Goal: Task Accomplishment & Management: Use online tool/utility

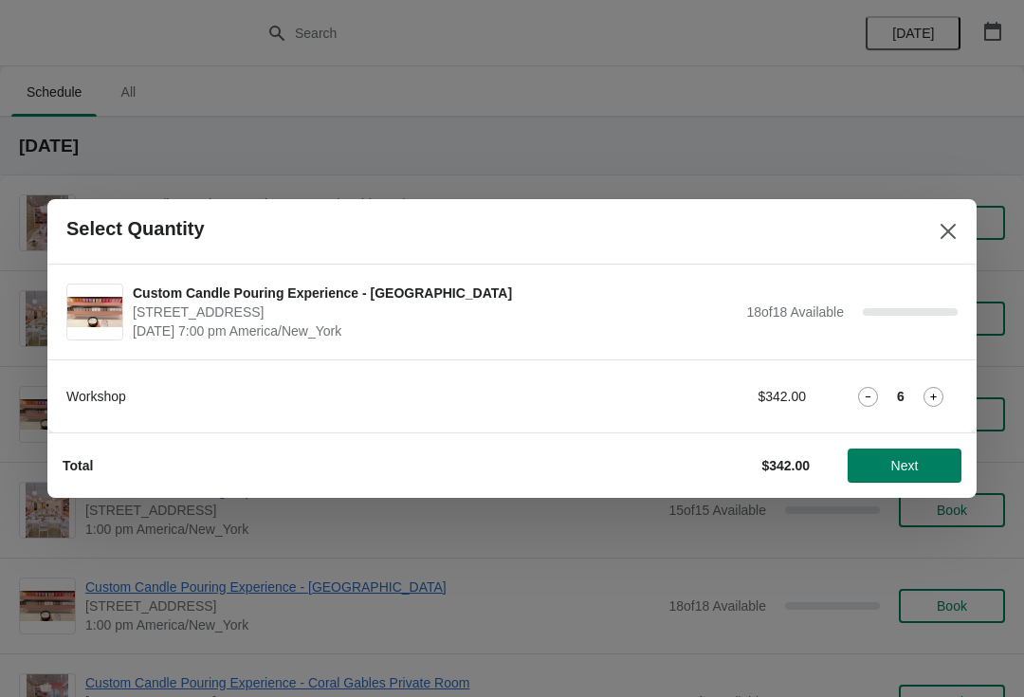
scroll to position [771, 0]
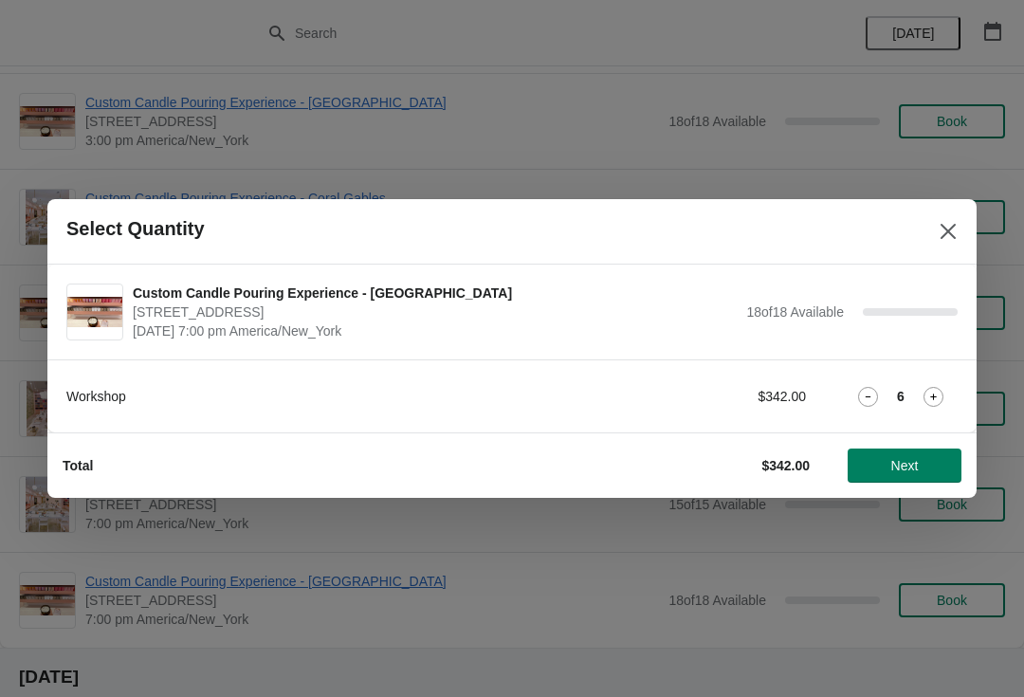
click at [938, 238] on icon "Close" at bounding box center [947, 231] width 19 height 19
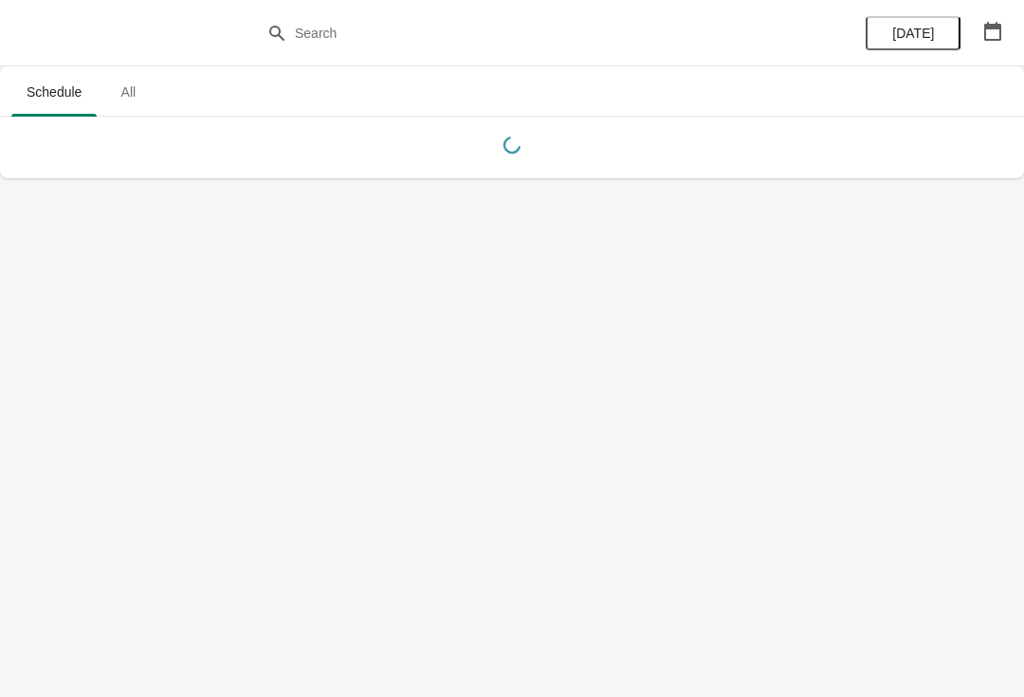
click at [974, 492] on body "Schedule All Schedule All [DATE]" at bounding box center [512, 348] width 1024 height 697
click at [961, 501] on body "Schedule All Schedule All [DATE]" at bounding box center [512, 348] width 1024 height 697
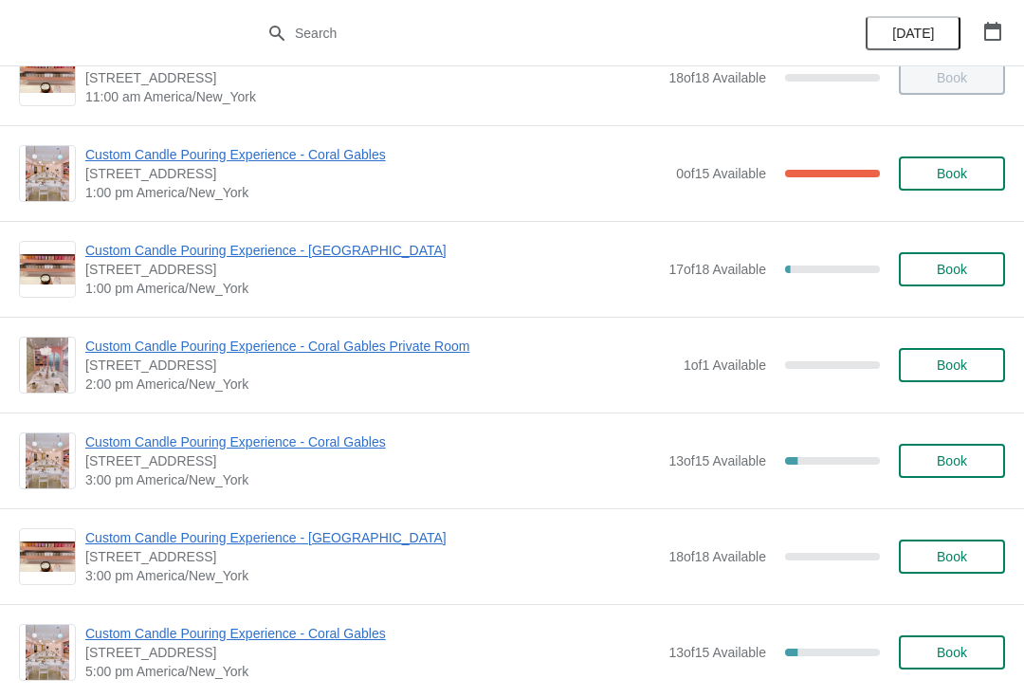
scroll to position [337, 0]
click at [329, 257] on span "Custom Candle Pouring Experience - [GEOGRAPHIC_DATA]" at bounding box center [371, 249] width 573 height 19
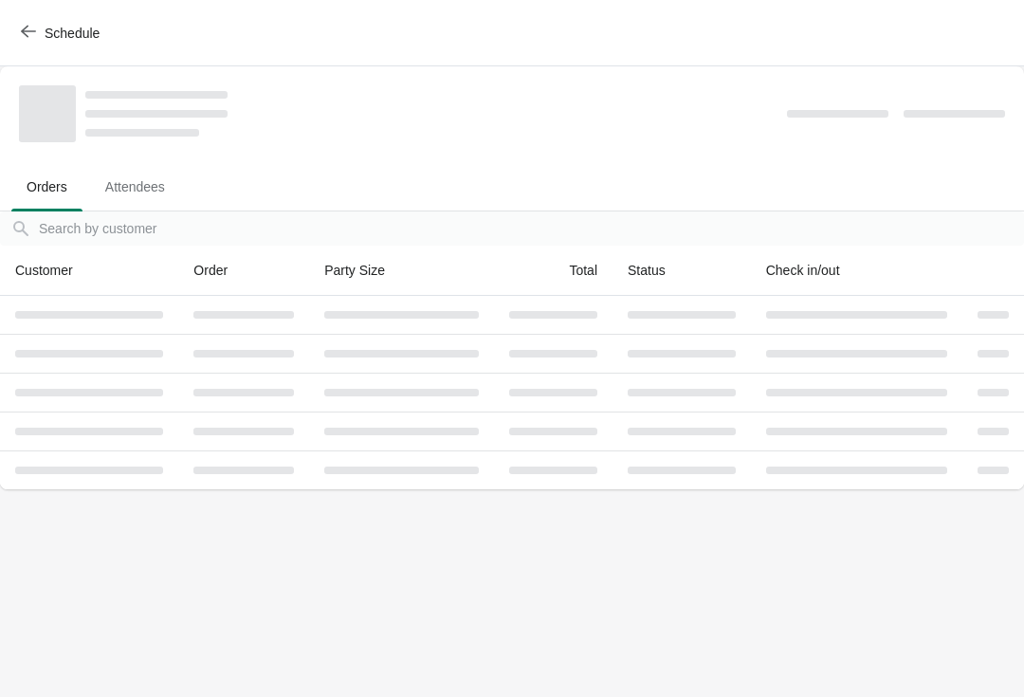
scroll to position [0, 0]
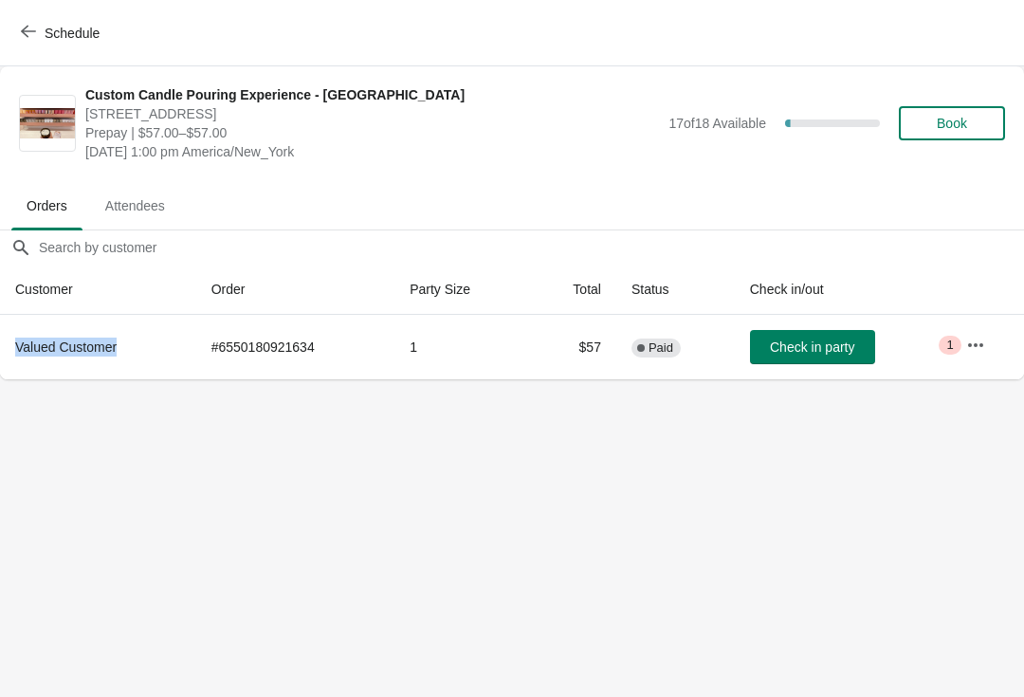
copy span "Valued Customer"
click at [276, 357] on td "# 6550180921634" at bounding box center [295, 347] width 198 height 64
copy td "6550180921634"
click at [806, 354] on span "Check in party" at bounding box center [812, 346] width 84 height 15
